Goal: Task Accomplishment & Management: Manage account settings

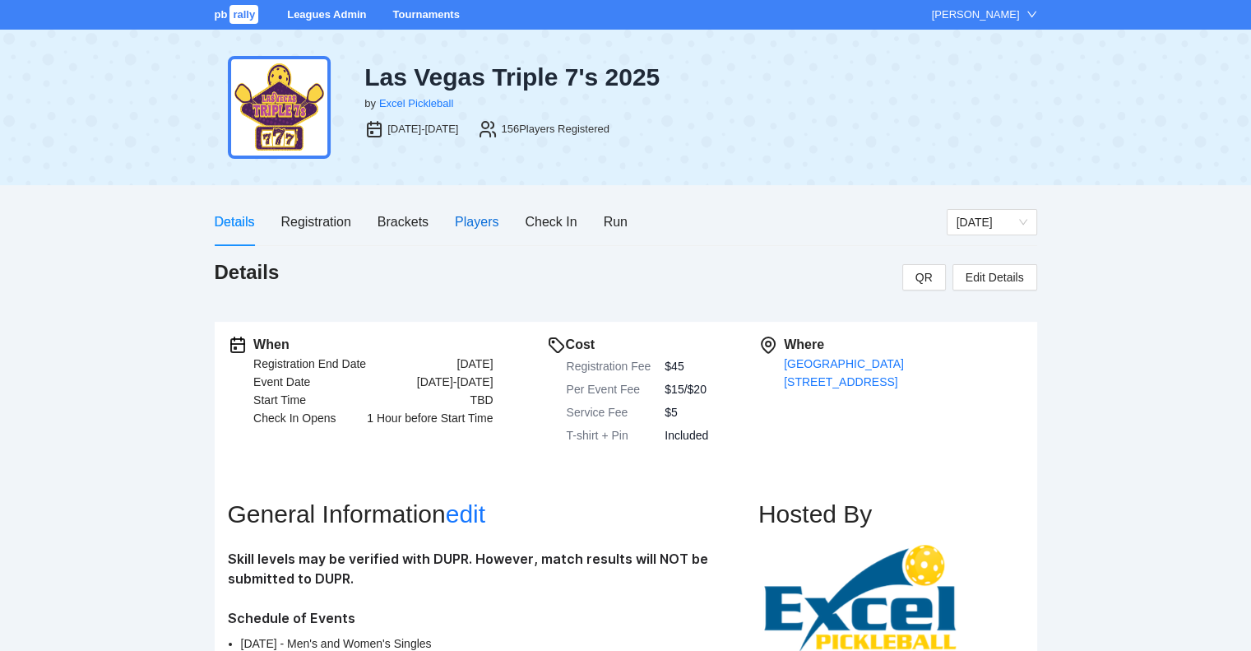
click at [469, 218] on div "Players" at bounding box center [477, 221] width 44 height 21
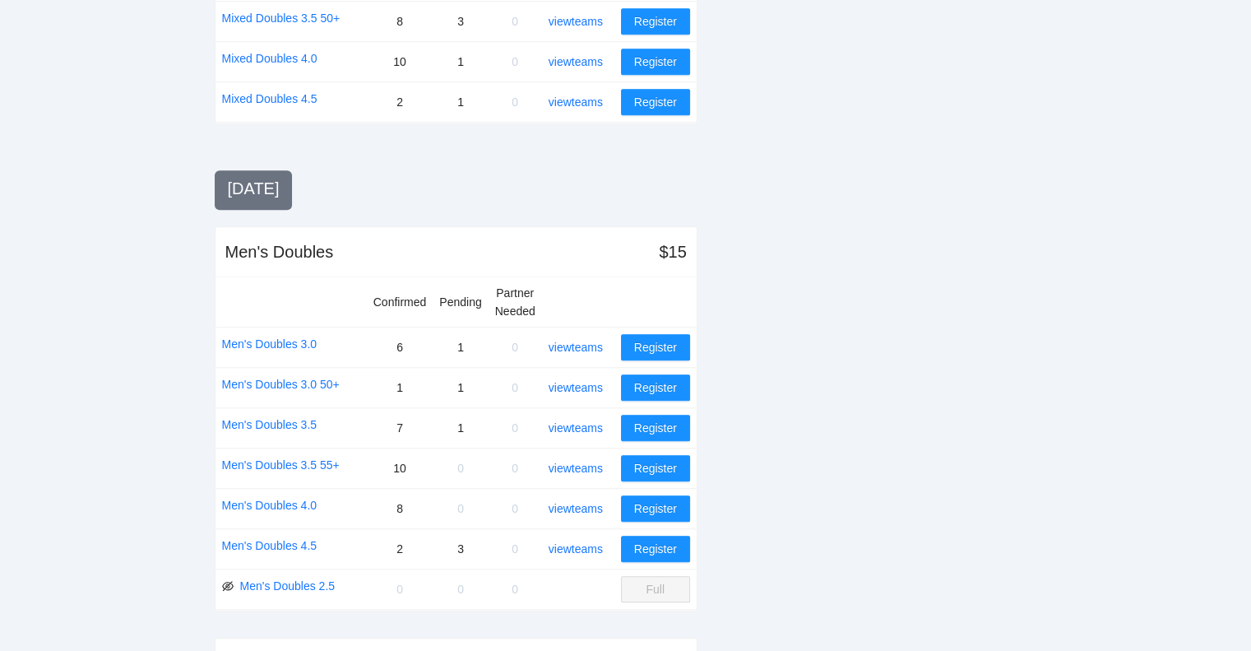
scroll to position [1402, 0]
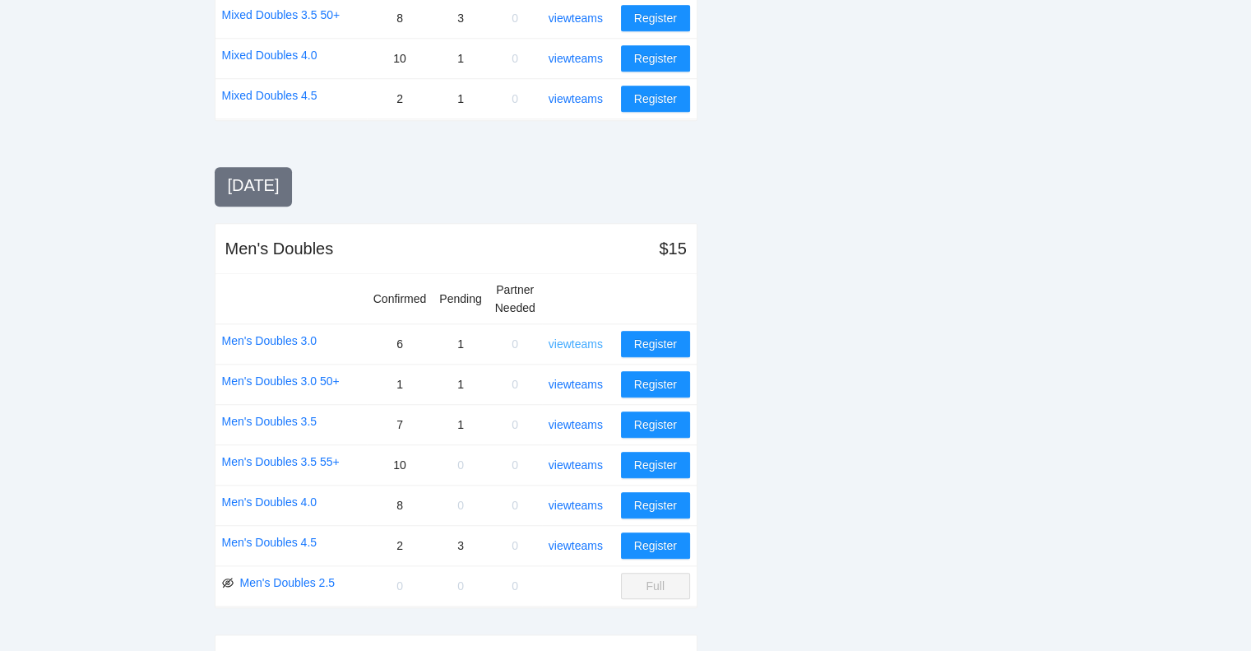
click at [588, 337] on link "view teams" at bounding box center [576, 343] width 54 height 13
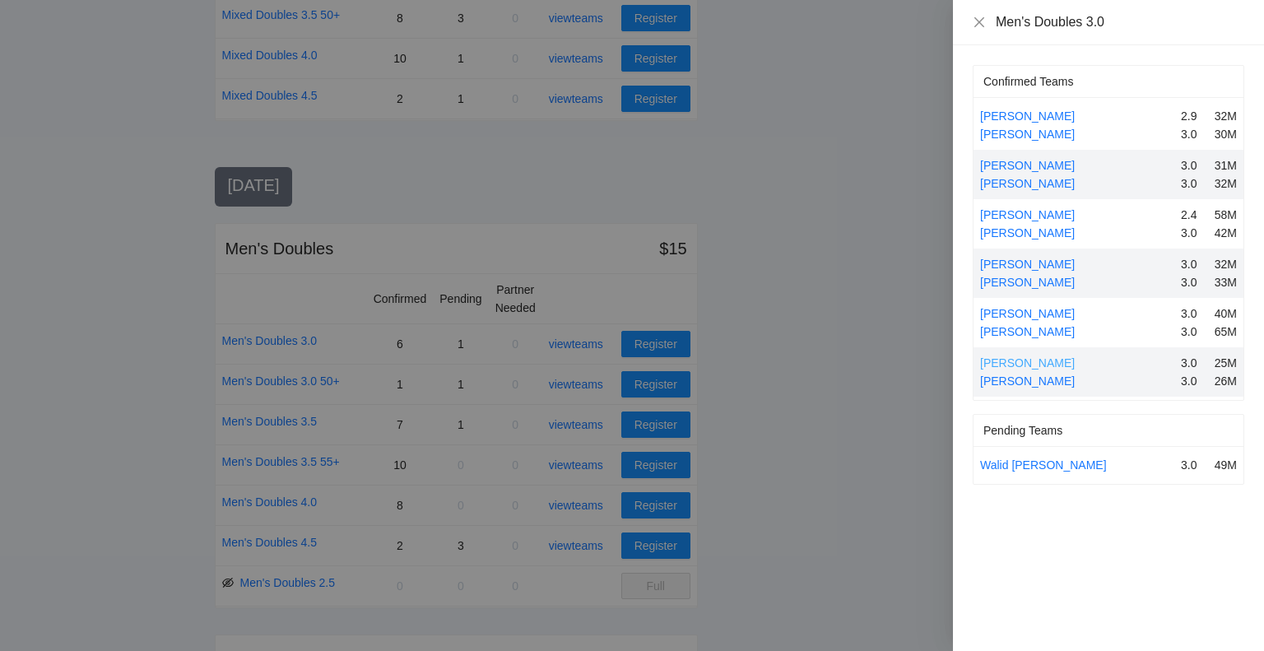
click at [1016, 362] on link "[PERSON_NAME]" at bounding box center [1027, 362] width 95 height 13
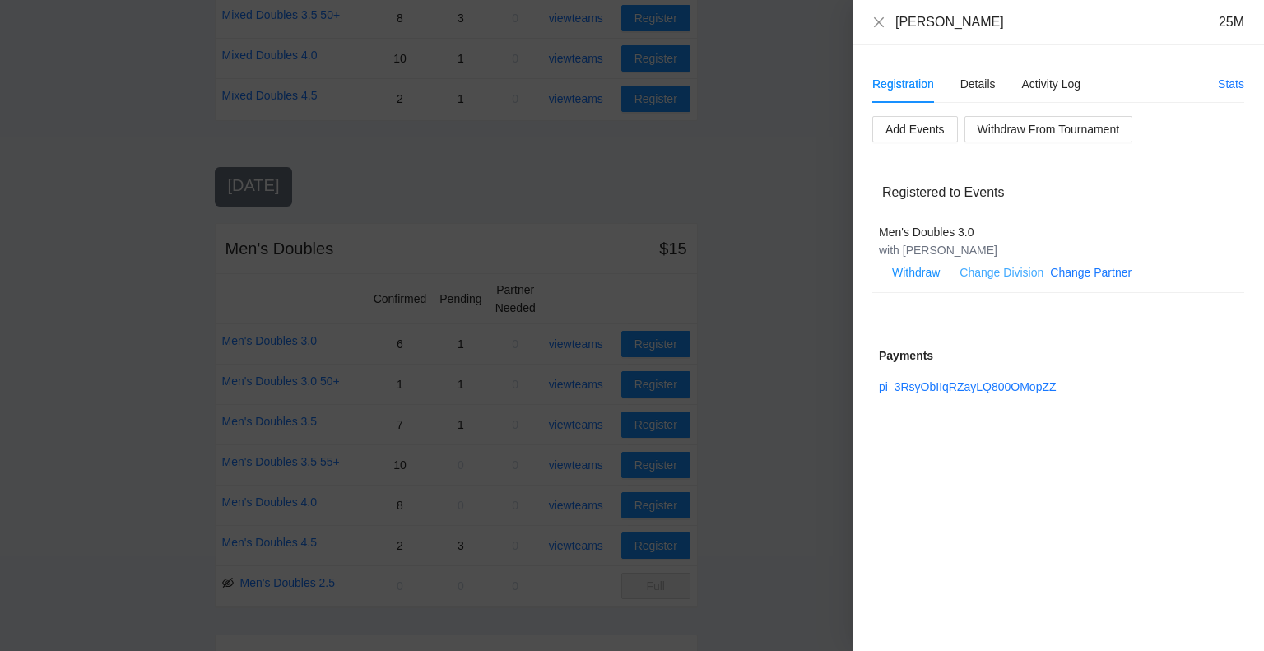
click at [1014, 271] on link "Change Division" at bounding box center [1001, 272] width 84 height 13
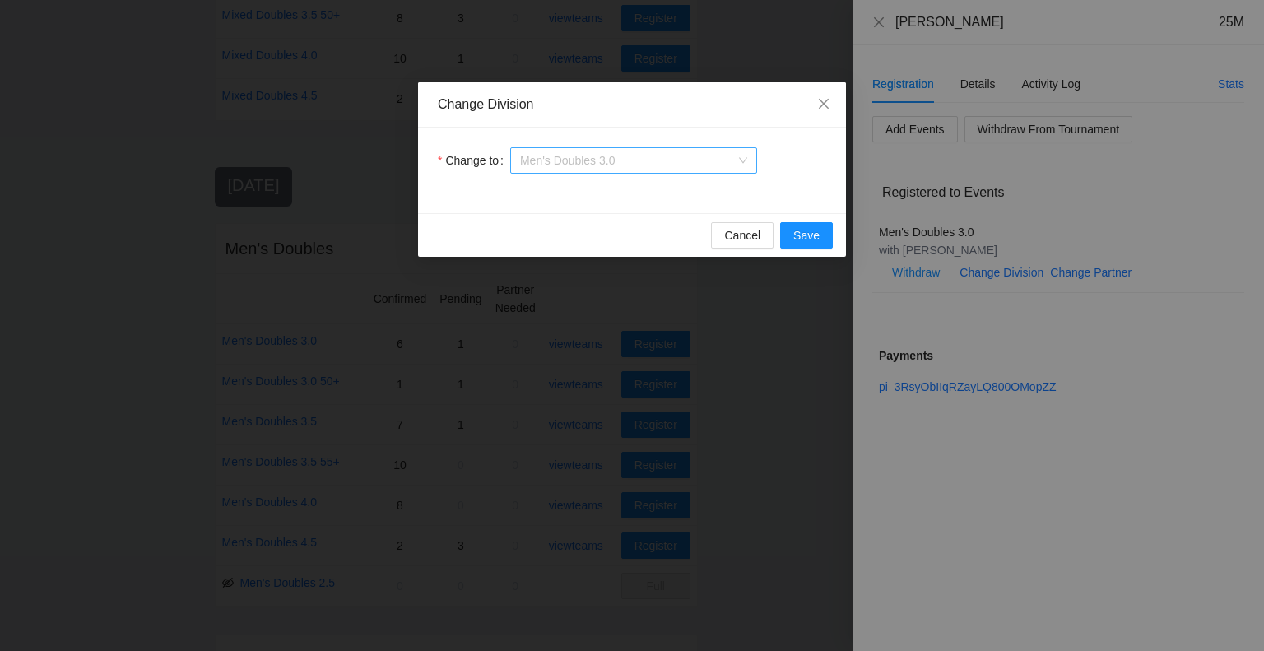
click at [666, 160] on span "Men's Doubles 3.0" at bounding box center [633, 160] width 227 height 25
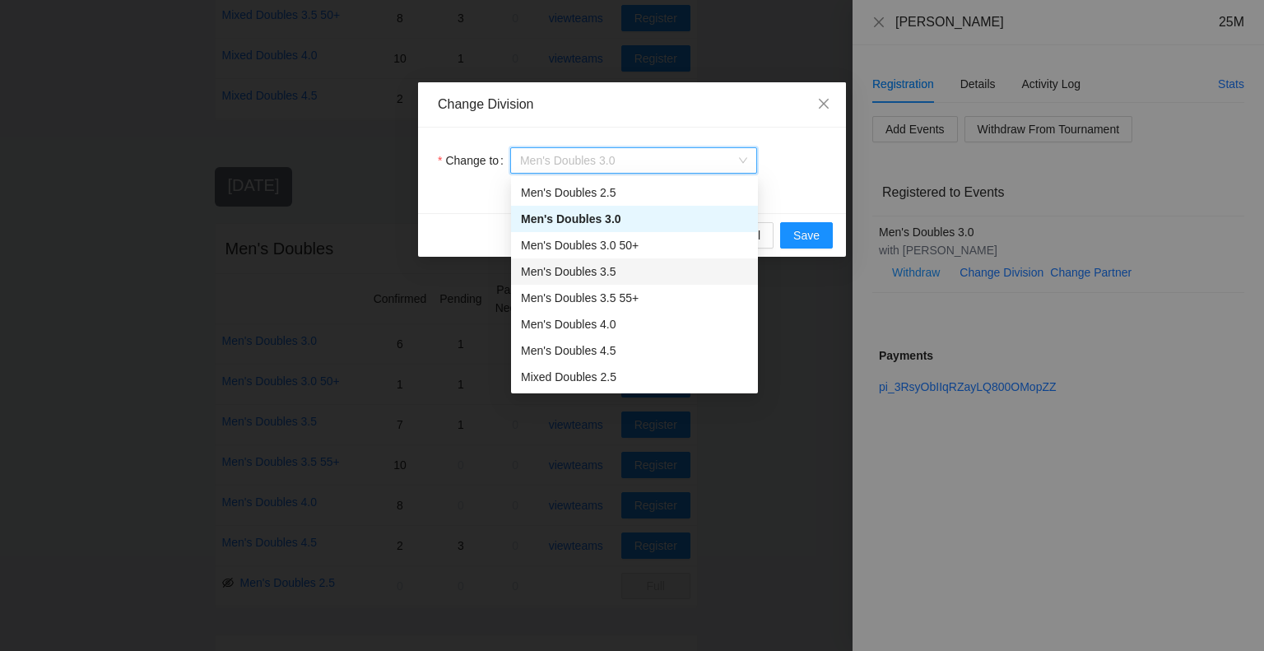
click at [566, 276] on div "Men's Doubles 3.5" at bounding box center [634, 271] width 227 height 18
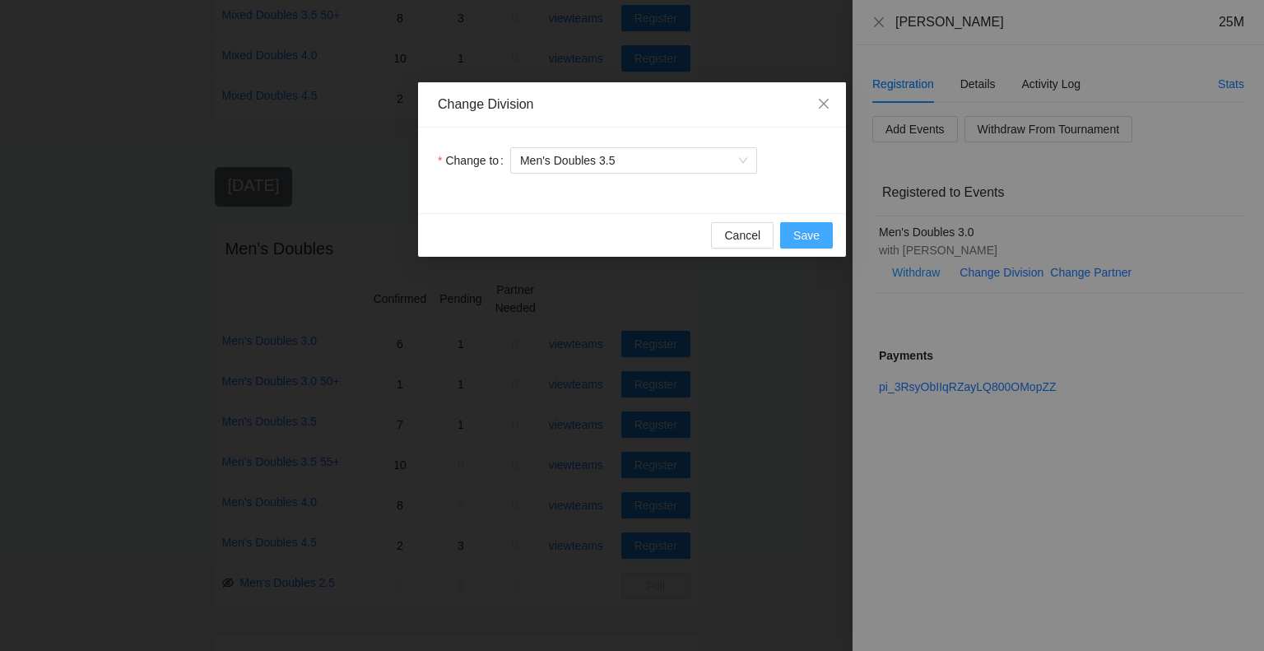
click at [810, 235] on span "Save" at bounding box center [806, 235] width 26 height 18
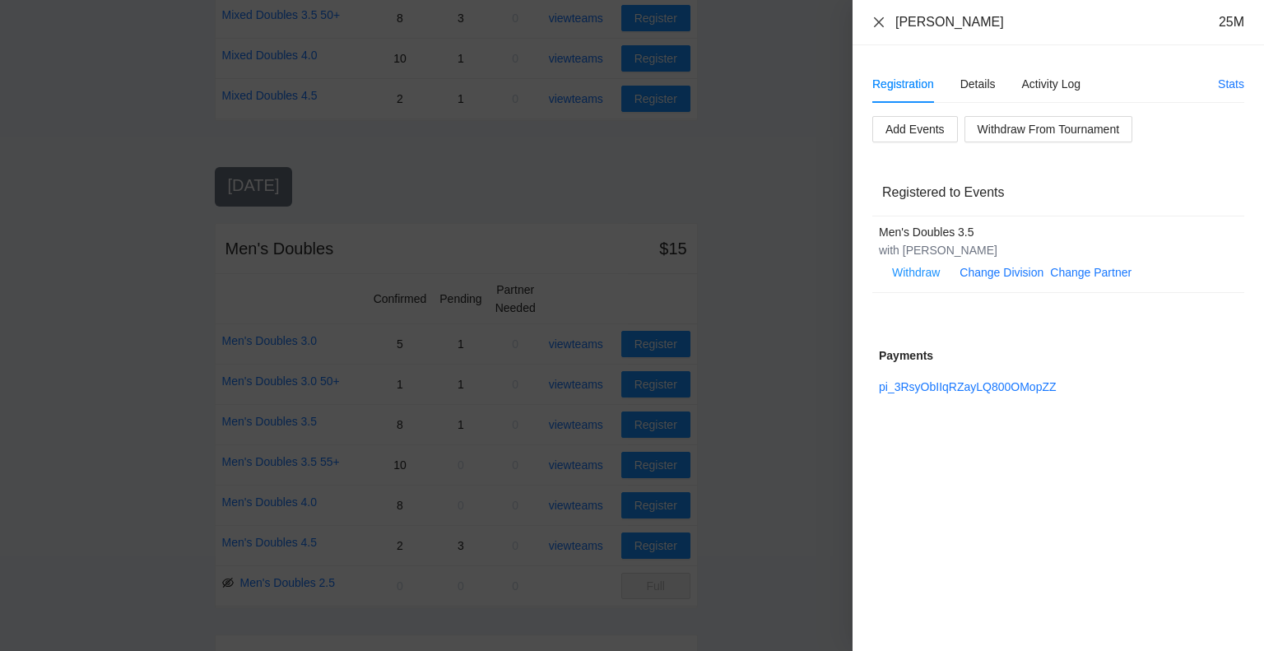
click at [875, 21] on icon "close" at bounding box center [878, 22] width 13 height 13
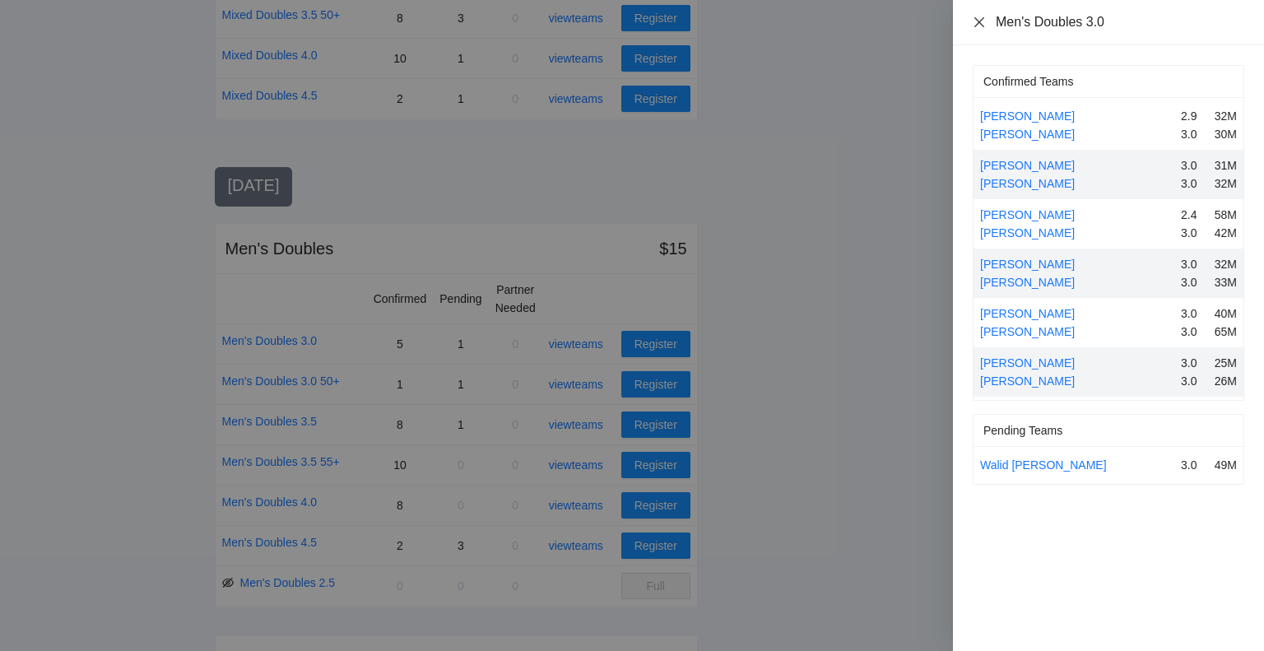
click at [980, 22] on icon "close" at bounding box center [979, 21] width 10 height 10
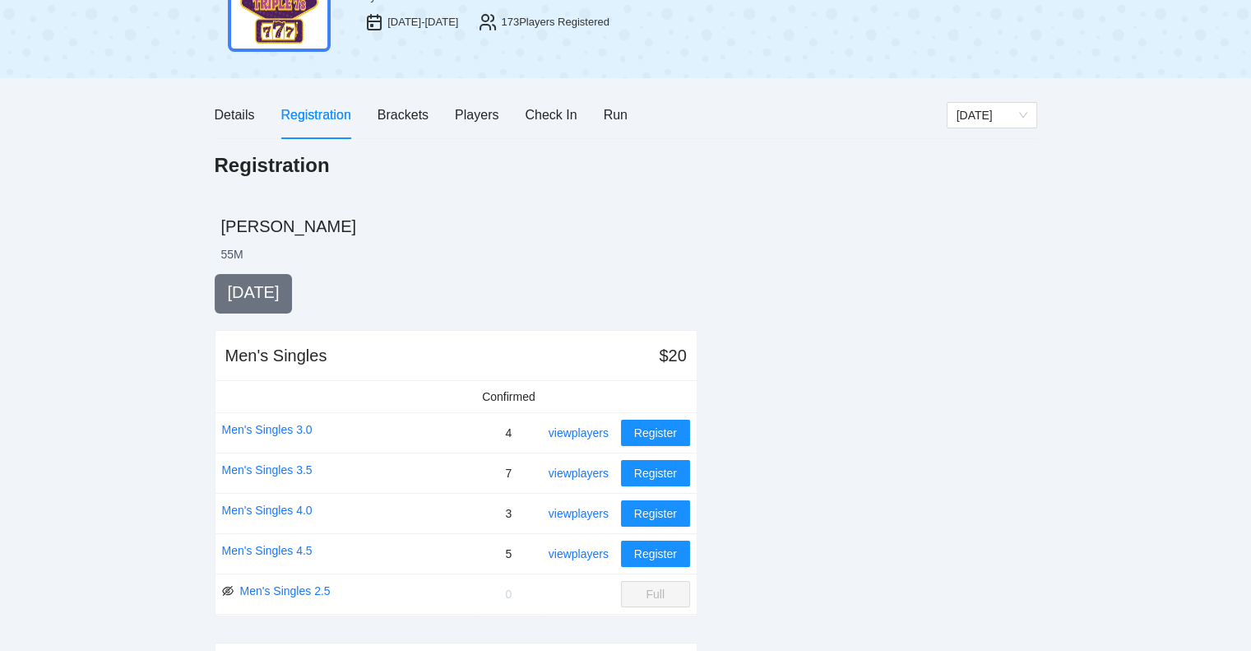
scroll to position [0, 0]
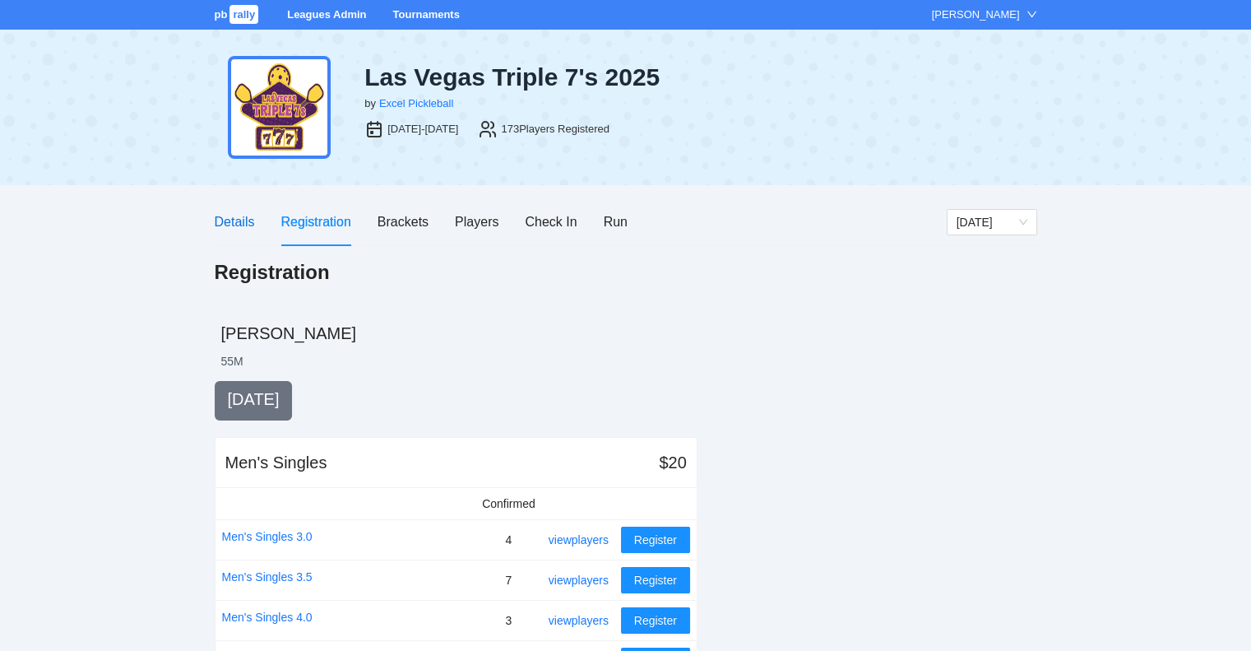
click at [228, 220] on div "Details" at bounding box center [235, 221] width 40 height 21
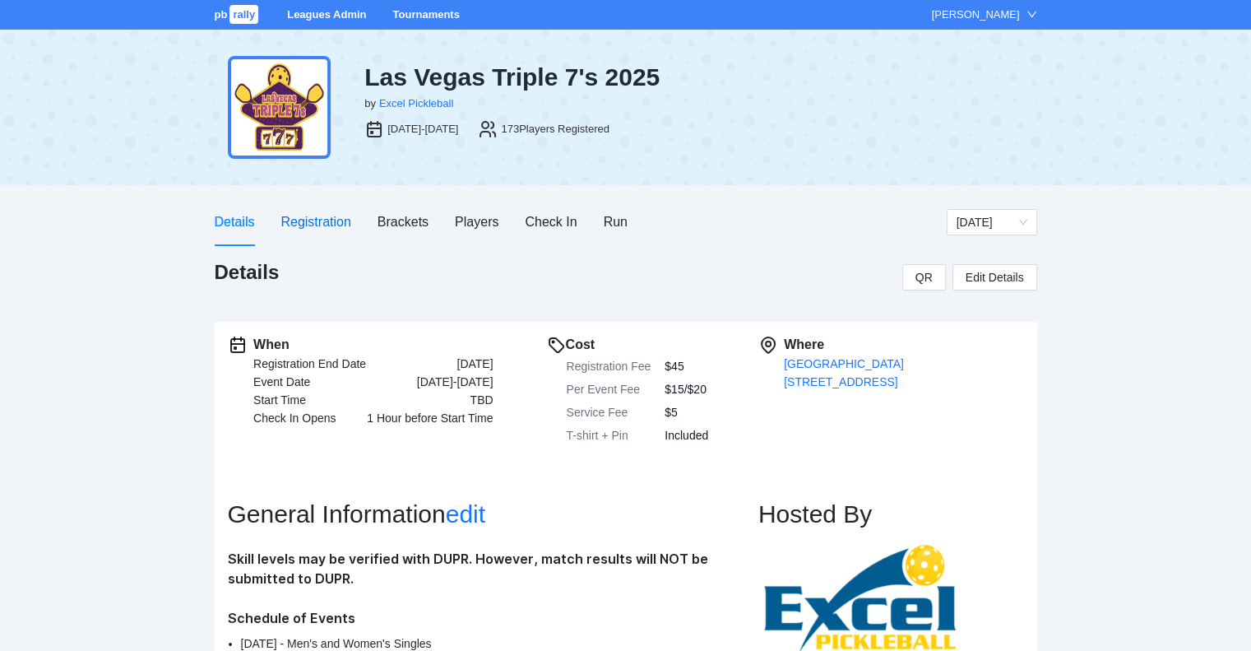
click at [317, 220] on div "Registration" at bounding box center [316, 221] width 70 height 21
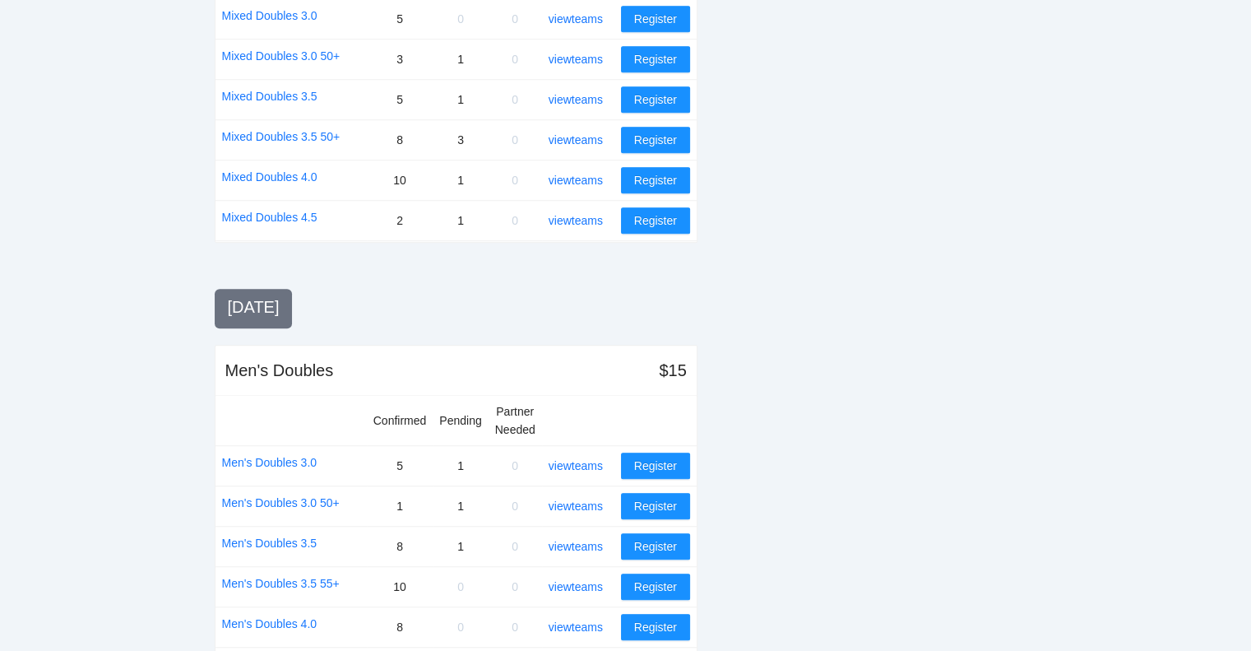
scroll to position [1280, 0]
click at [582, 174] on link "view teams" at bounding box center [576, 180] width 54 height 13
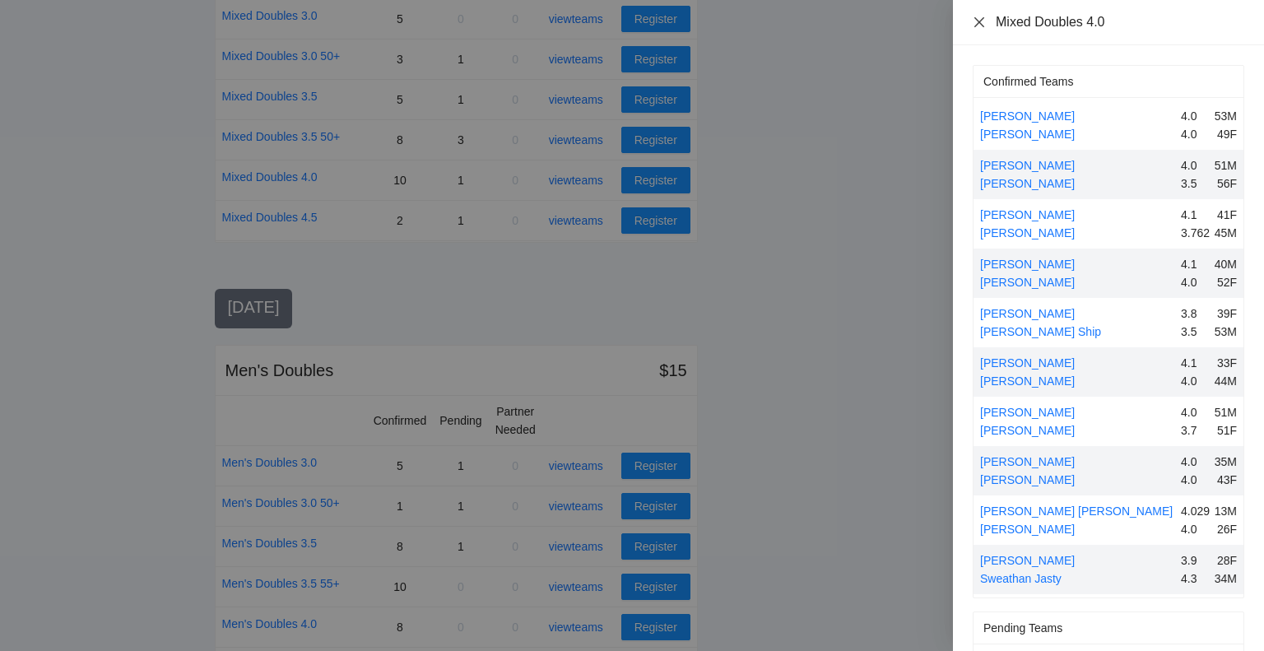
click at [981, 20] on icon "close" at bounding box center [979, 21] width 10 height 10
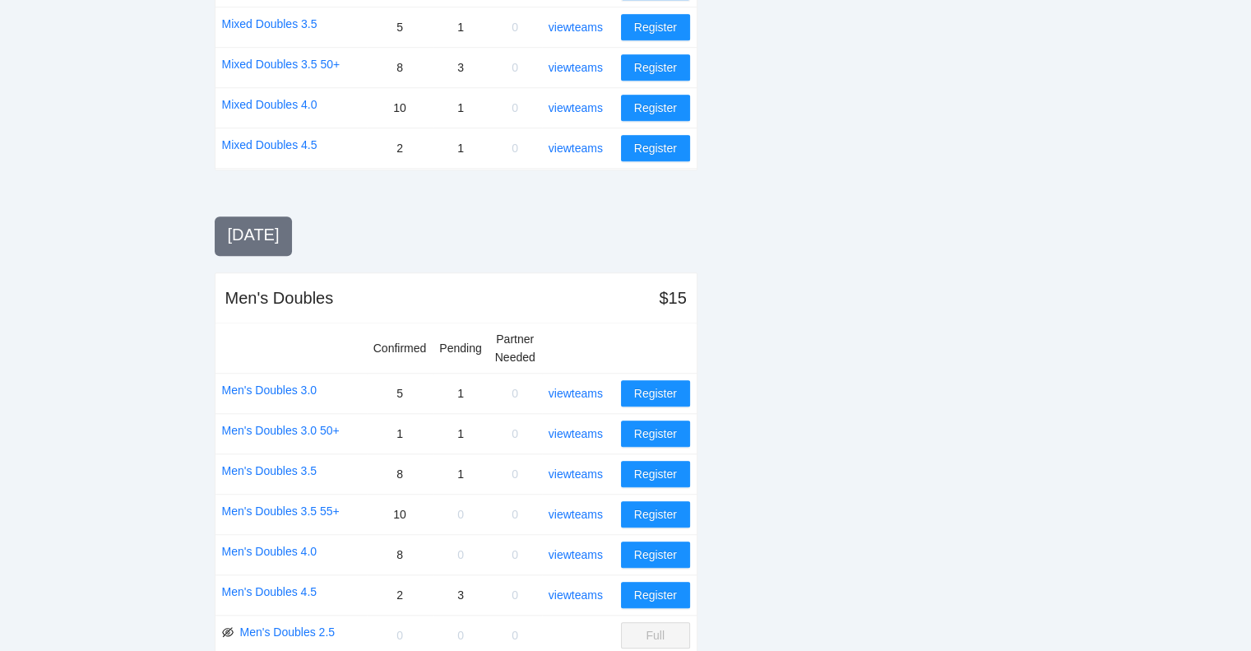
scroll to position [1367, 0]
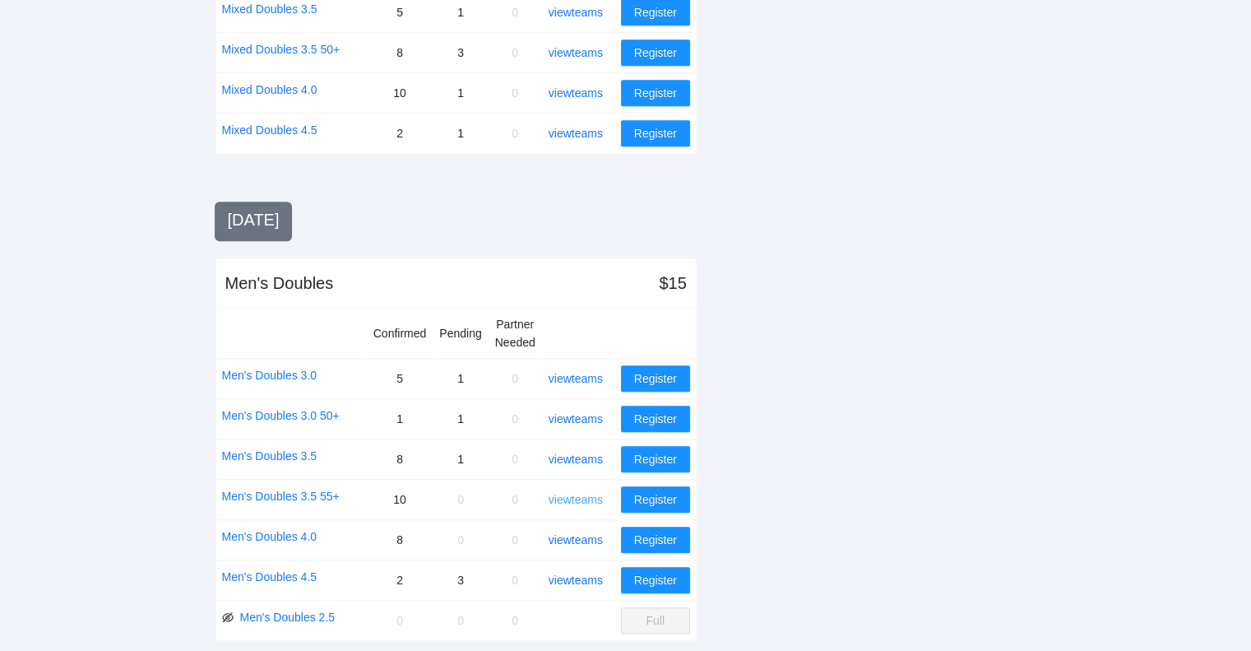
click at [586, 493] on link "view teams" at bounding box center [576, 499] width 54 height 13
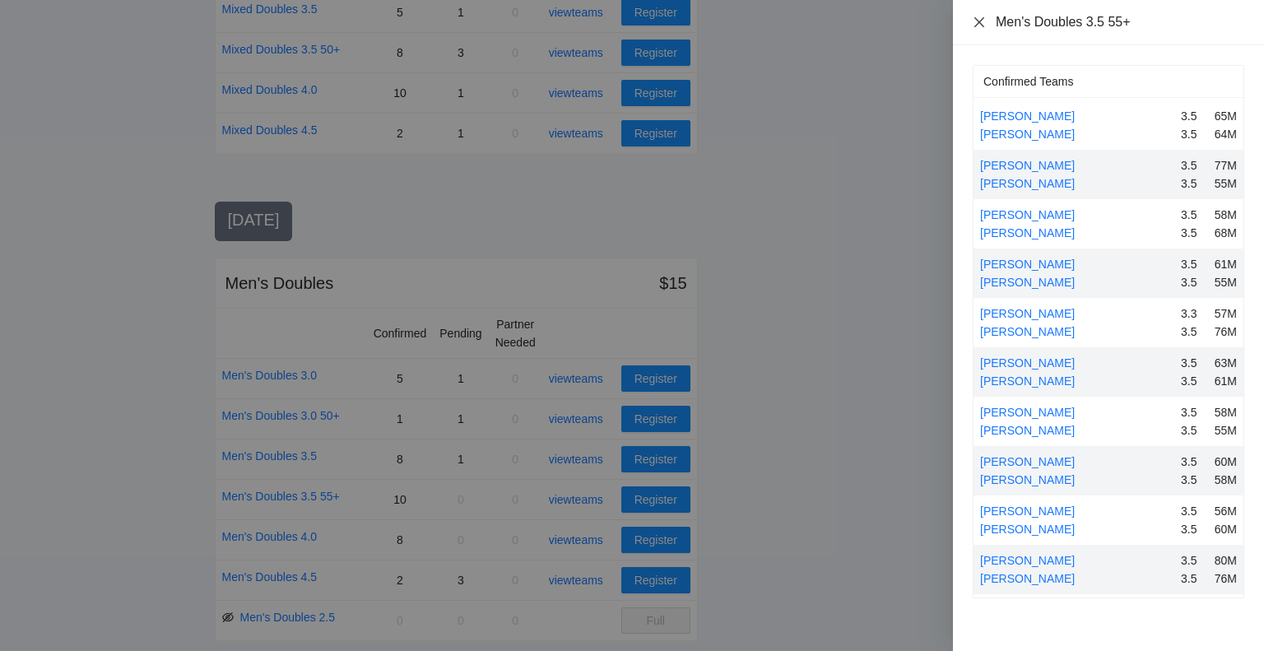
click at [980, 25] on icon "close" at bounding box center [978, 22] width 13 height 13
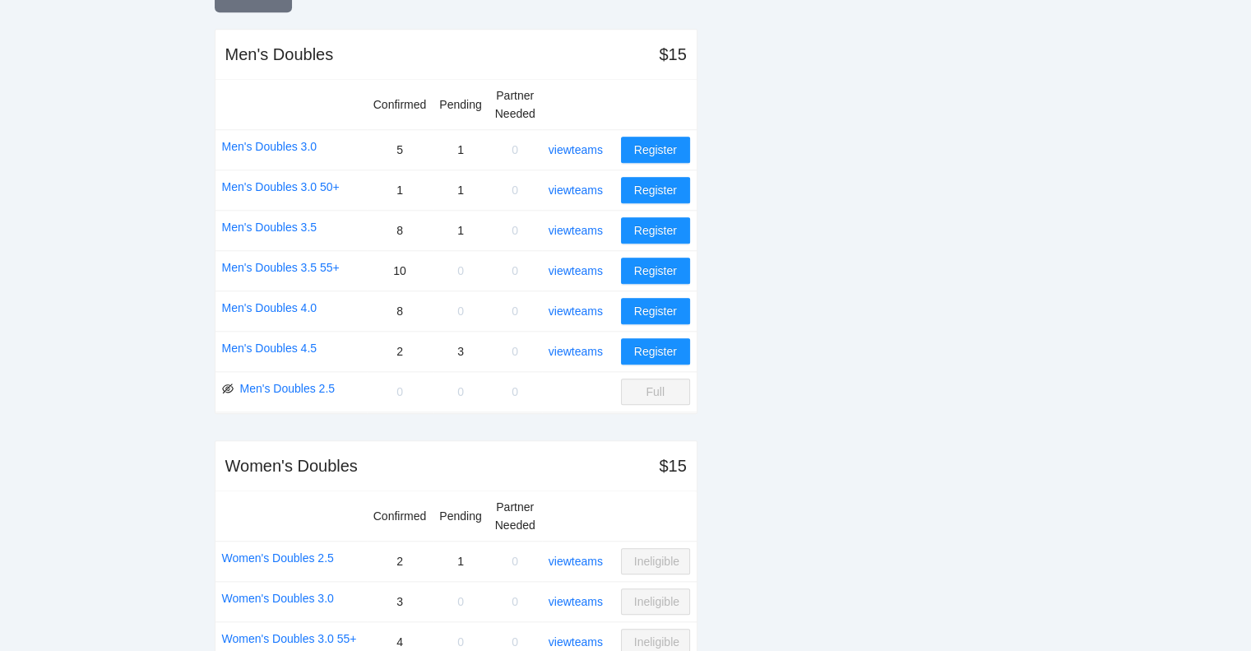
scroll to position [1598, 0]
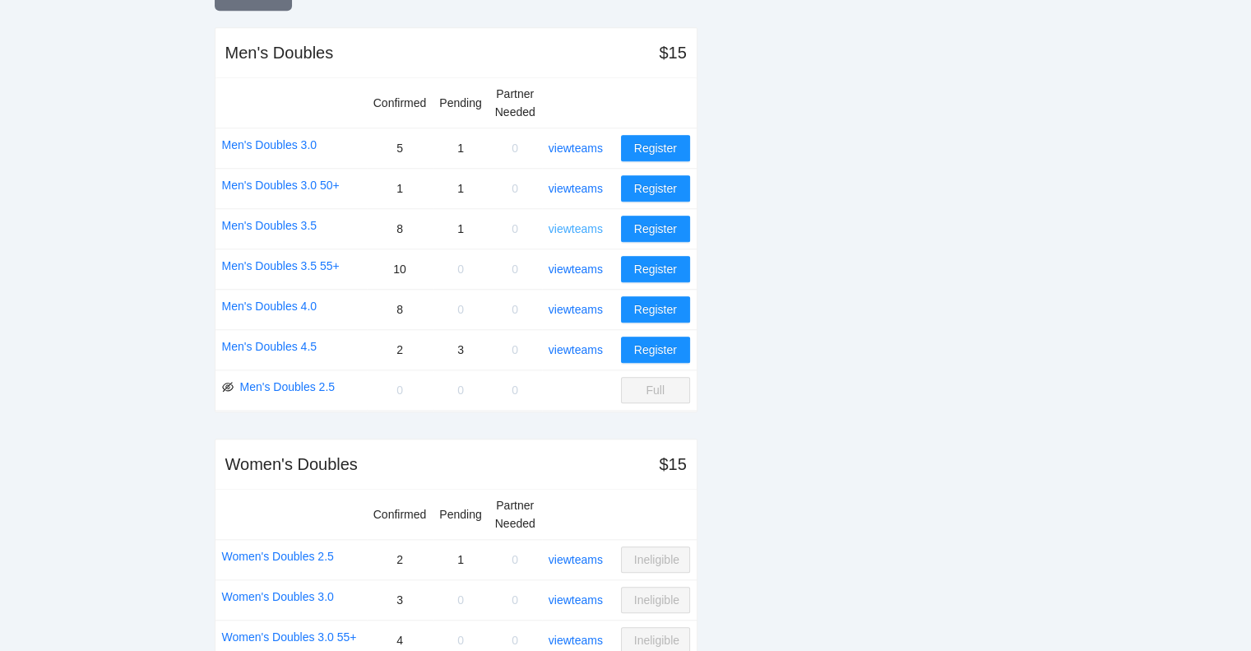
click at [585, 226] on link "view teams" at bounding box center [576, 228] width 54 height 13
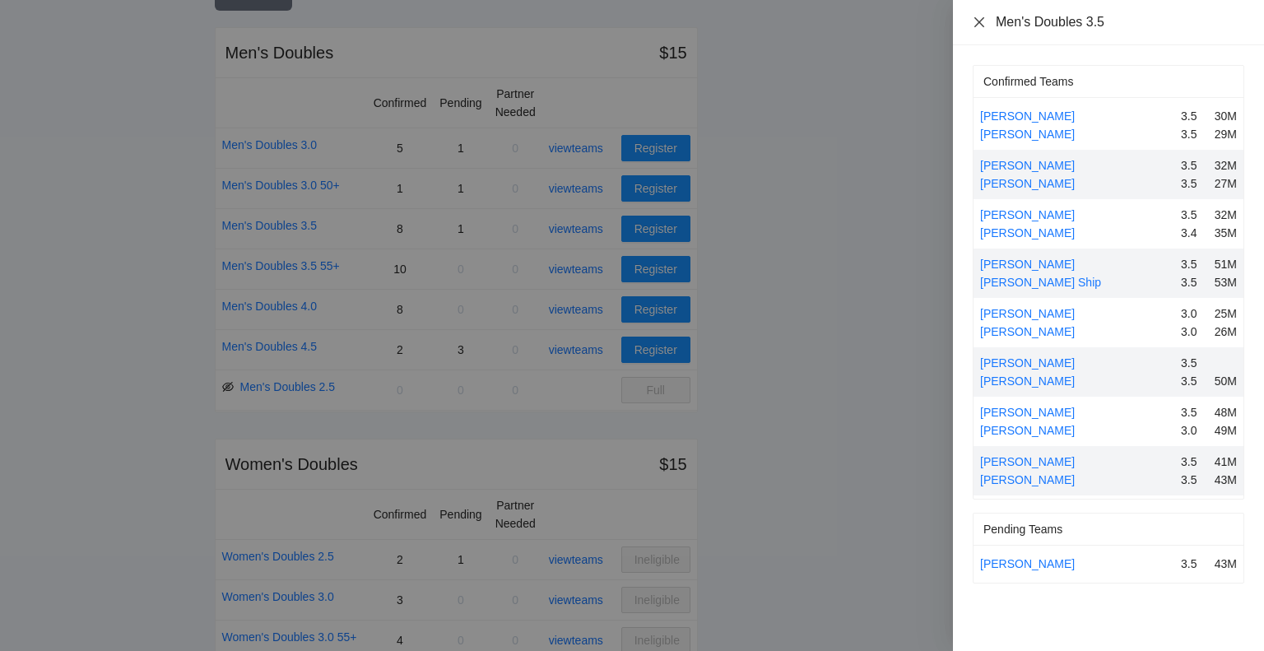
click at [980, 19] on icon "close" at bounding box center [978, 22] width 13 height 13
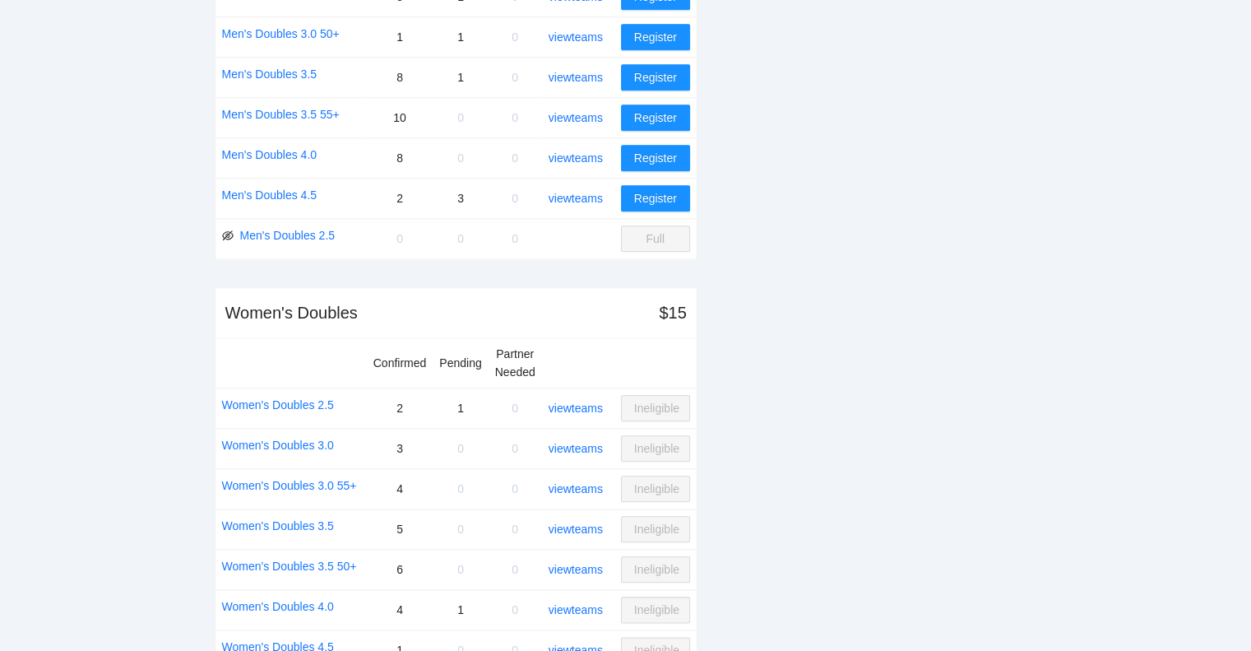
scroll to position [1787, 0]
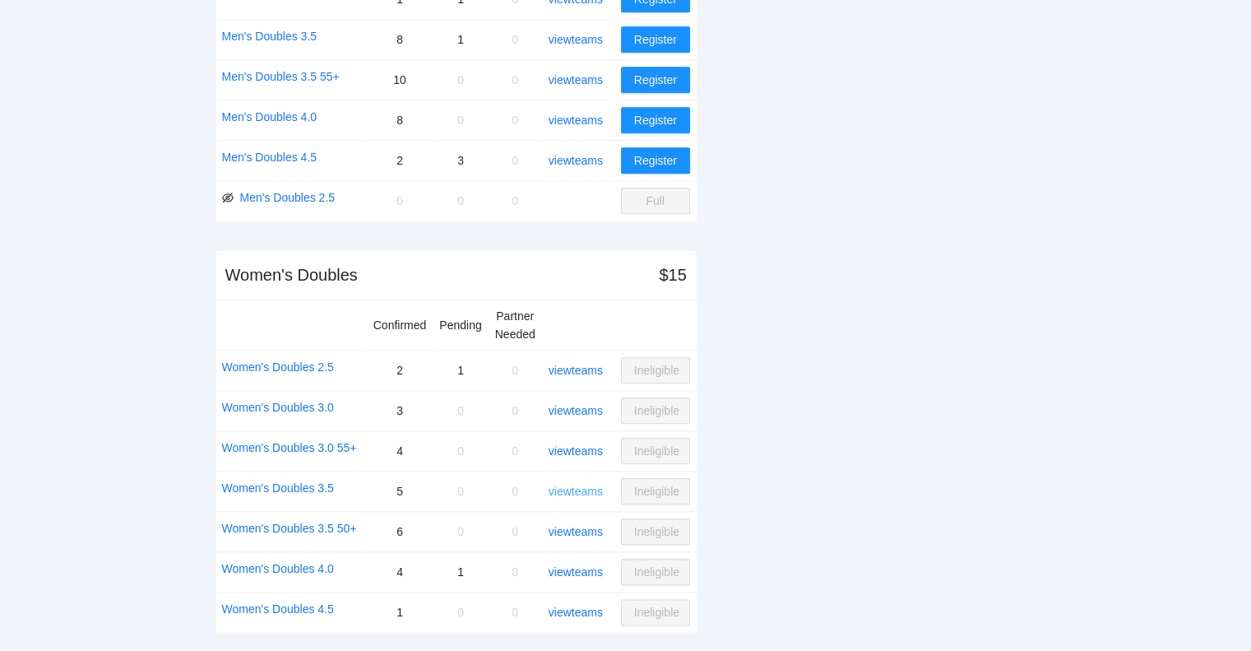
click at [578, 485] on link "view teams" at bounding box center [576, 491] width 54 height 13
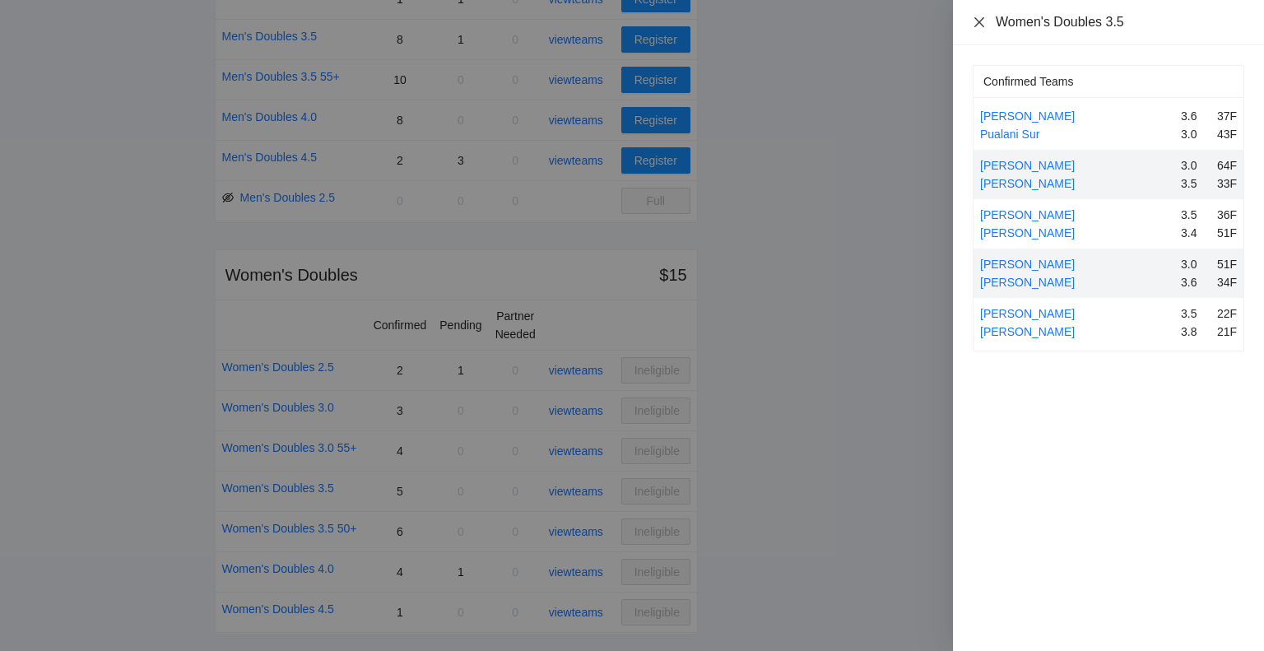
click at [978, 21] on icon "close" at bounding box center [979, 21] width 10 height 10
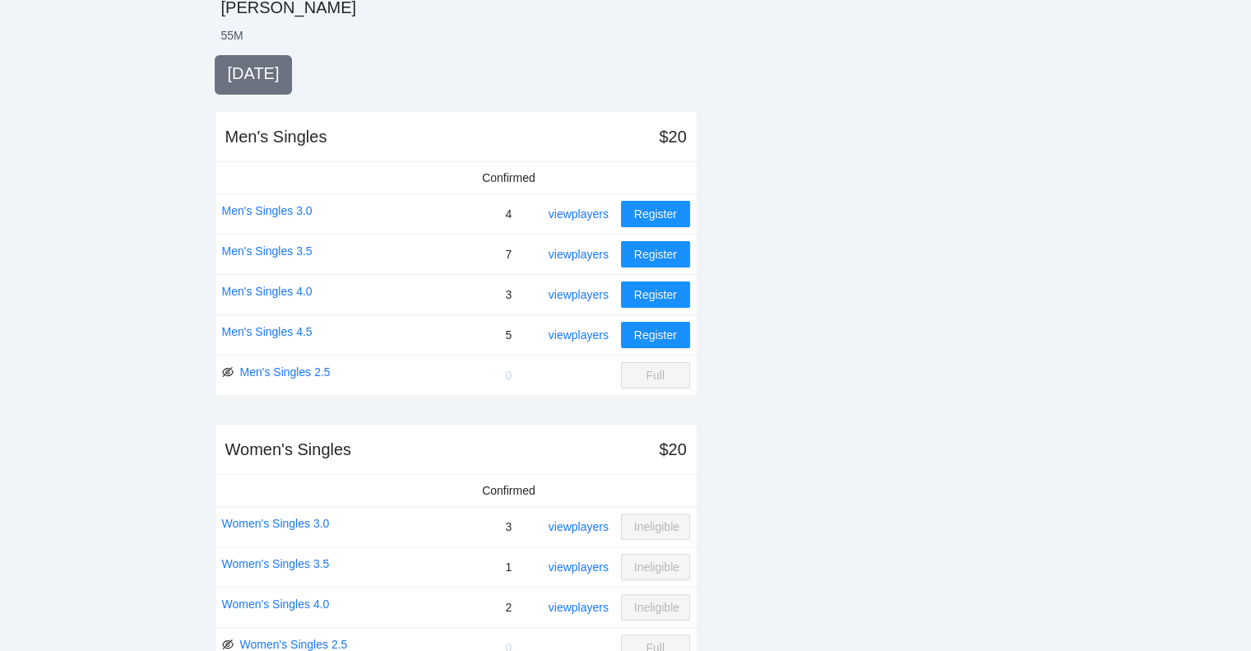
scroll to position [326, 0]
click at [571, 255] on link "view players" at bounding box center [579, 254] width 60 height 13
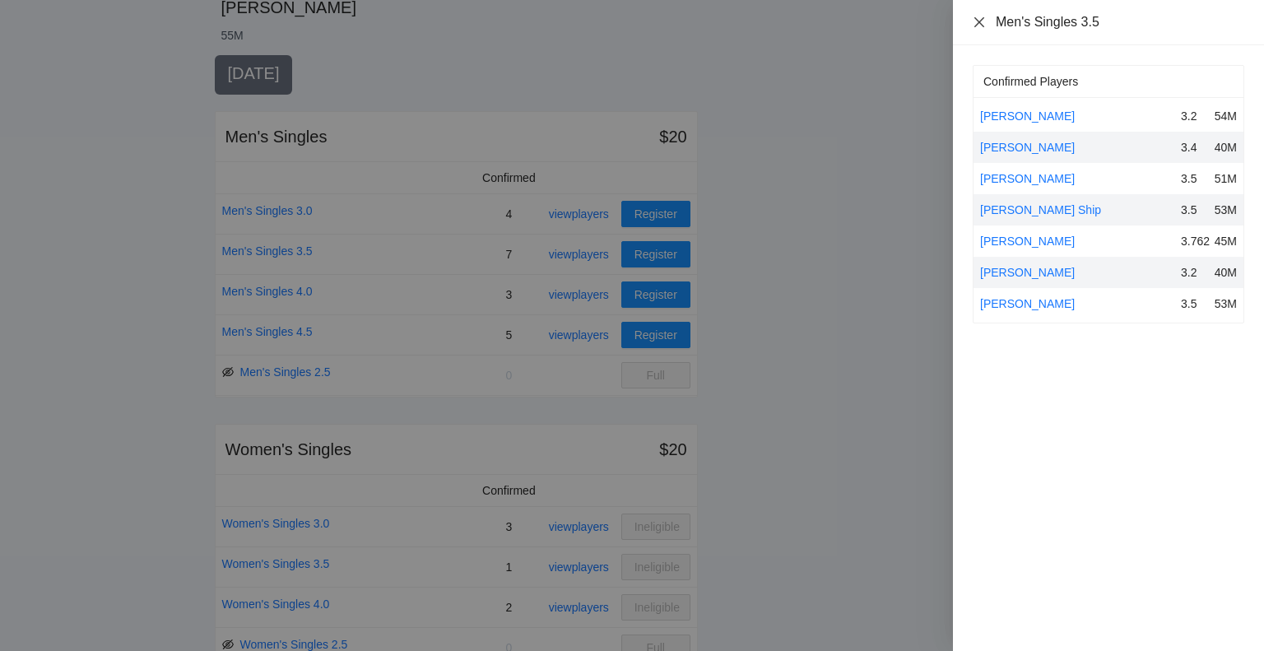
click at [975, 22] on icon "close" at bounding box center [978, 22] width 13 height 13
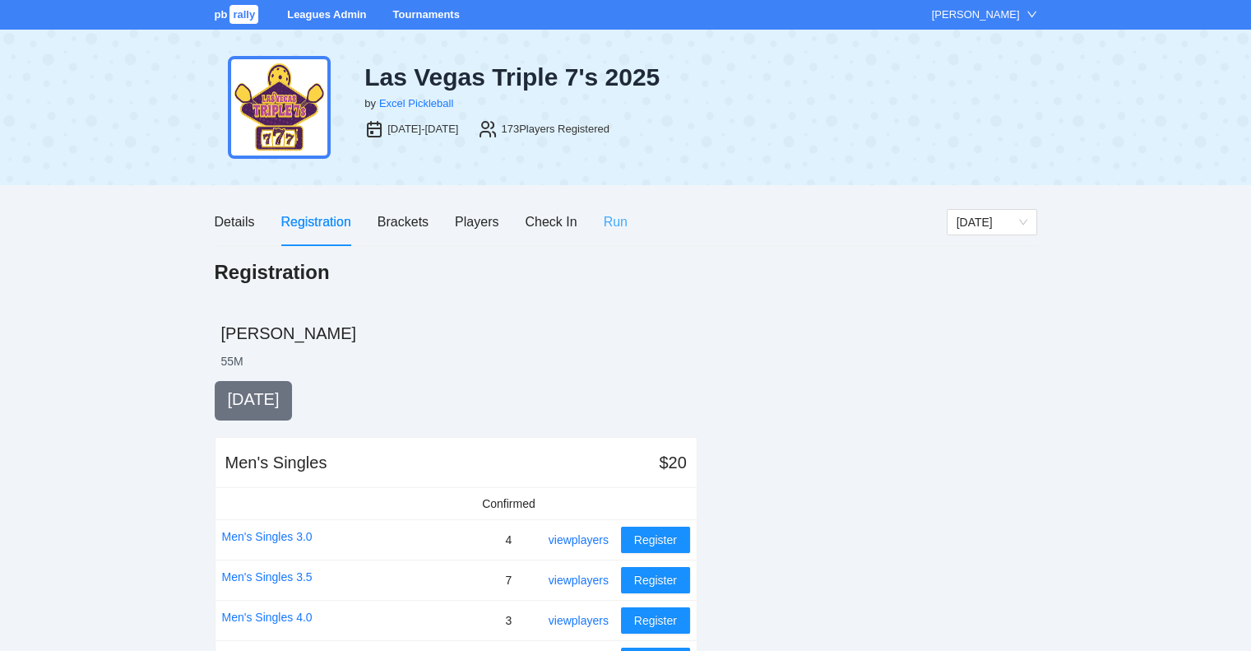
scroll to position [0, 0]
